Goal: Find specific page/section: Find specific page/section

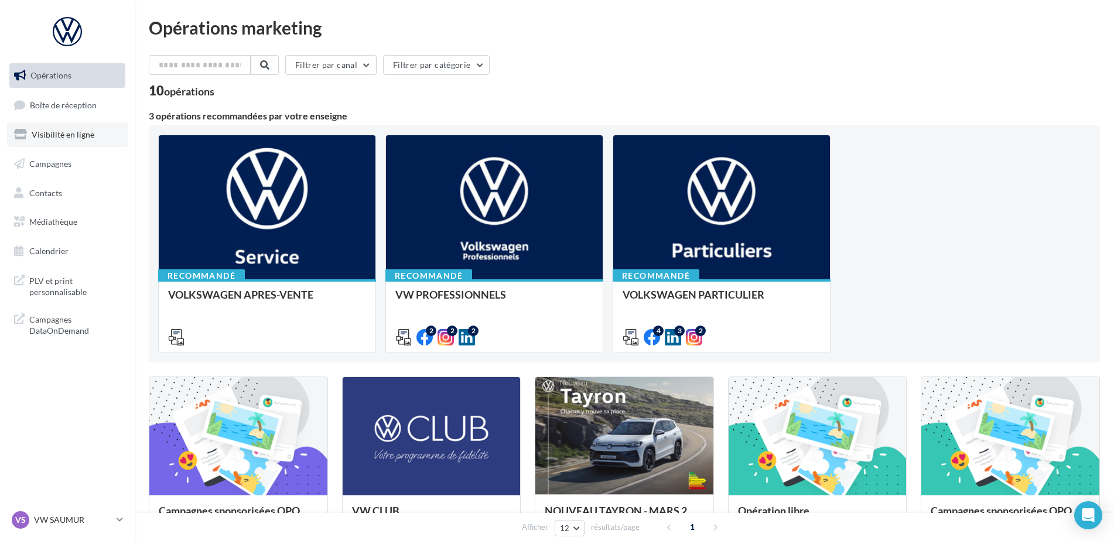
click at [70, 139] on span "Visibilité en ligne" at bounding box center [63, 134] width 63 height 10
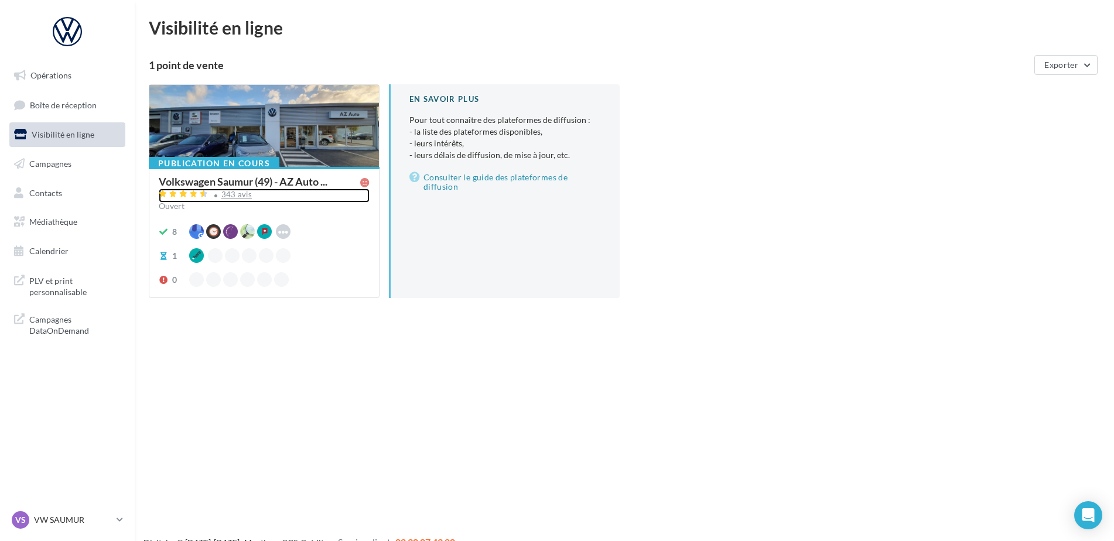
click at [234, 201] on div "343 avis" at bounding box center [264, 196] width 211 height 14
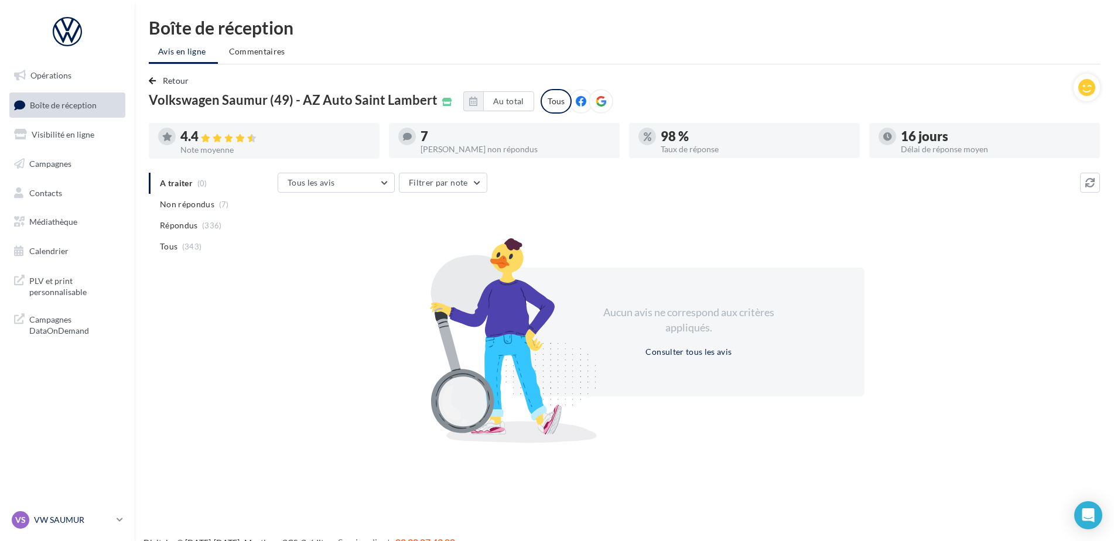
click at [71, 524] on p "VW SAUMUR" at bounding box center [73, 520] width 78 height 12
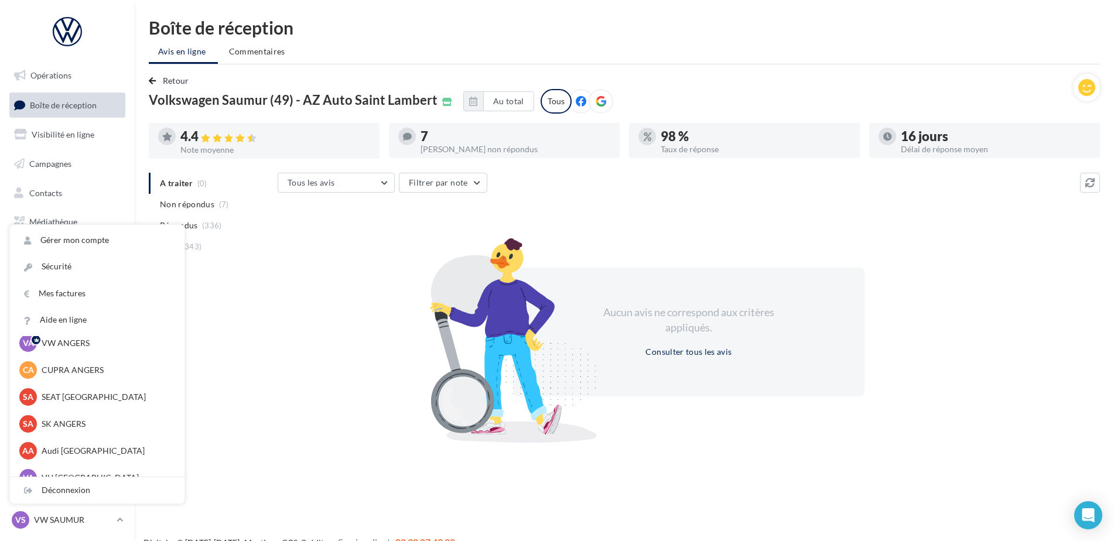
scroll to position [59, 0]
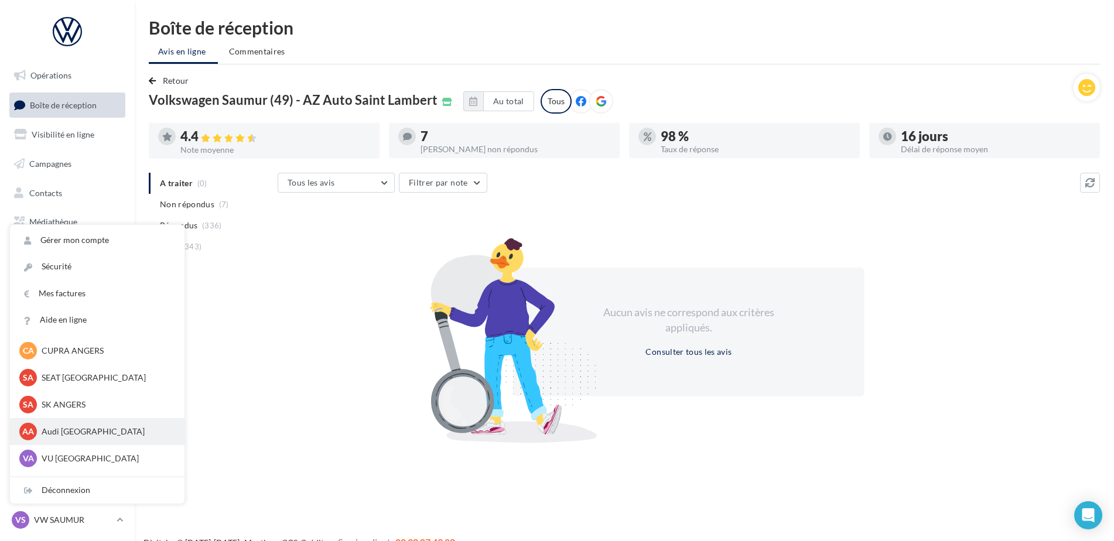
click at [66, 438] on div "AA Audi ANGERS audi-ange-tar" at bounding box center [97, 432] width 156 height 18
